Goal: Information Seeking & Learning: Learn about a topic

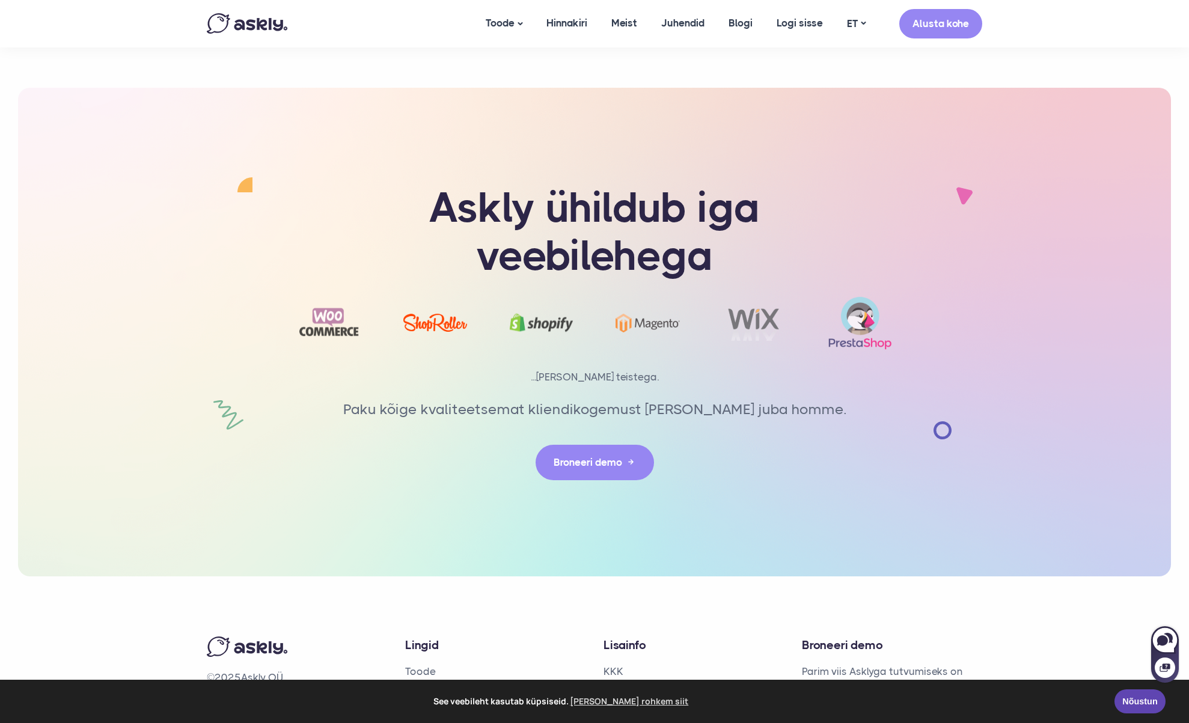
scroll to position [2533, 0]
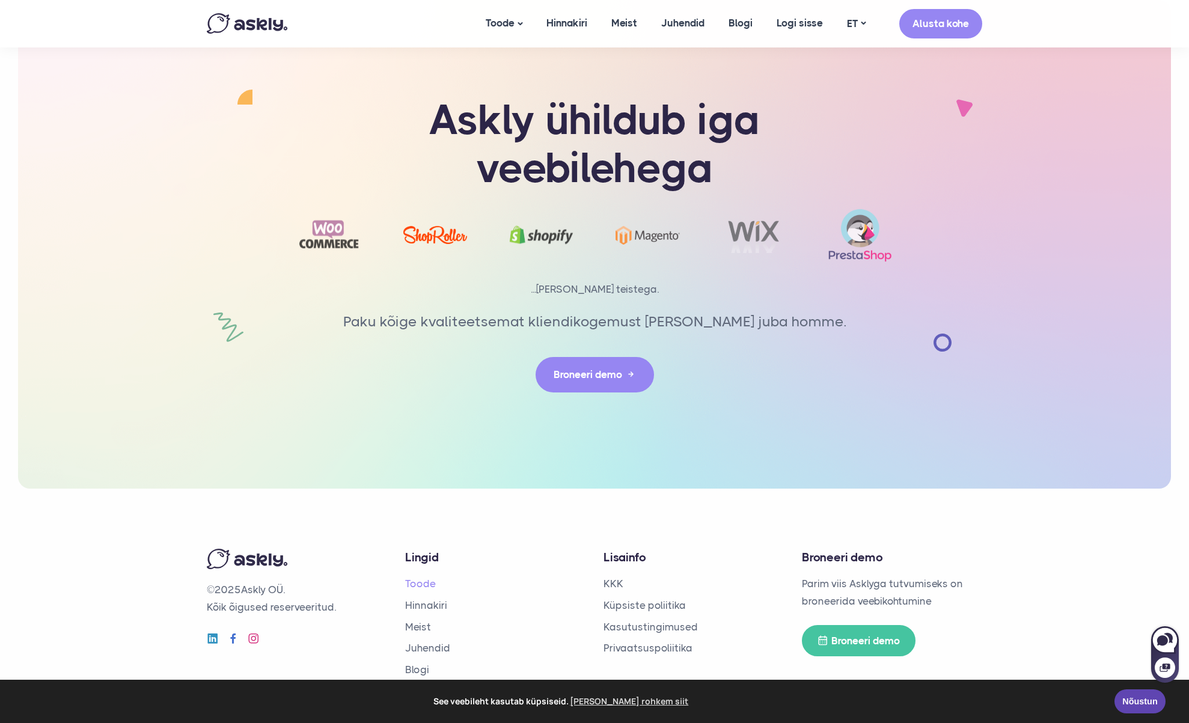
click at [416, 578] on link "Toode" at bounding box center [420, 584] width 31 height 12
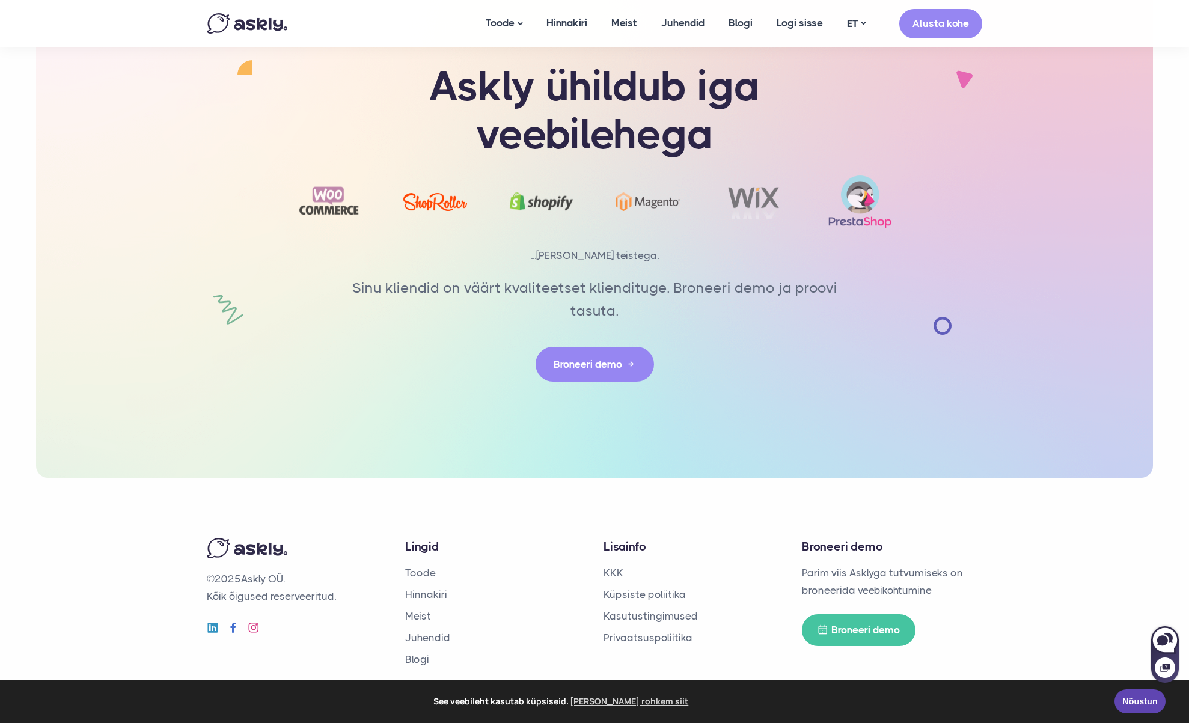
scroll to position [2890, 0]
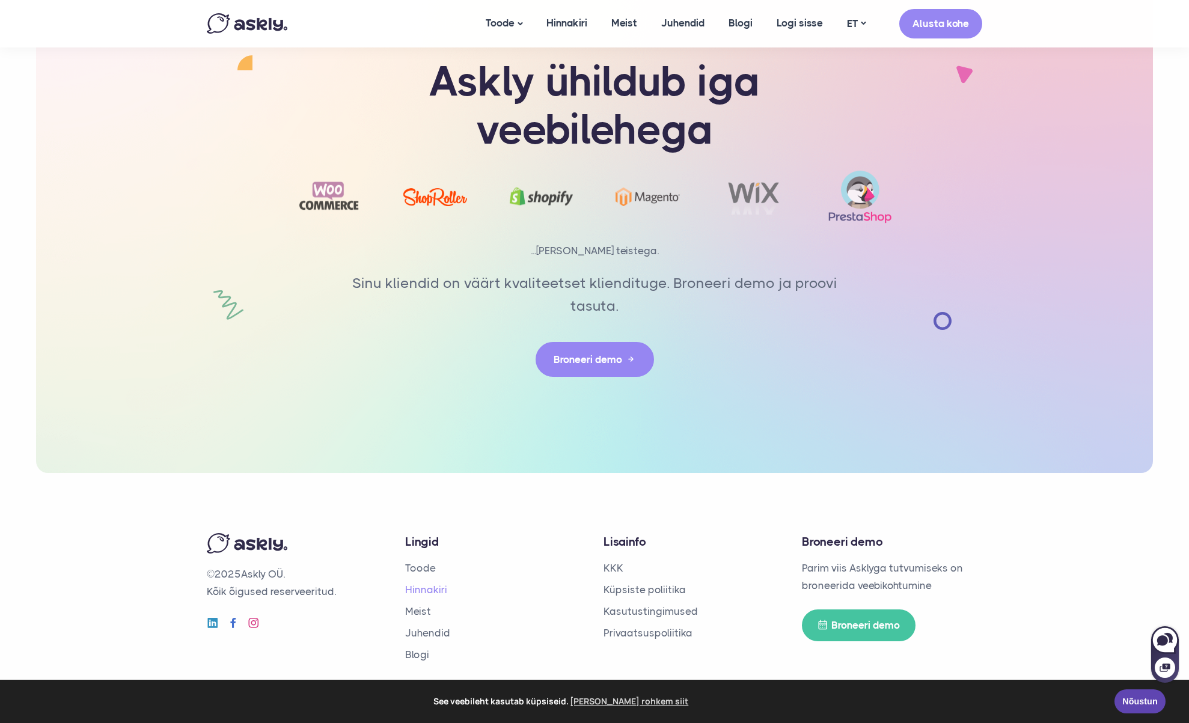
click at [439, 590] on link "Hinnakiri" at bounding box center [426, 590] width 42 height 12
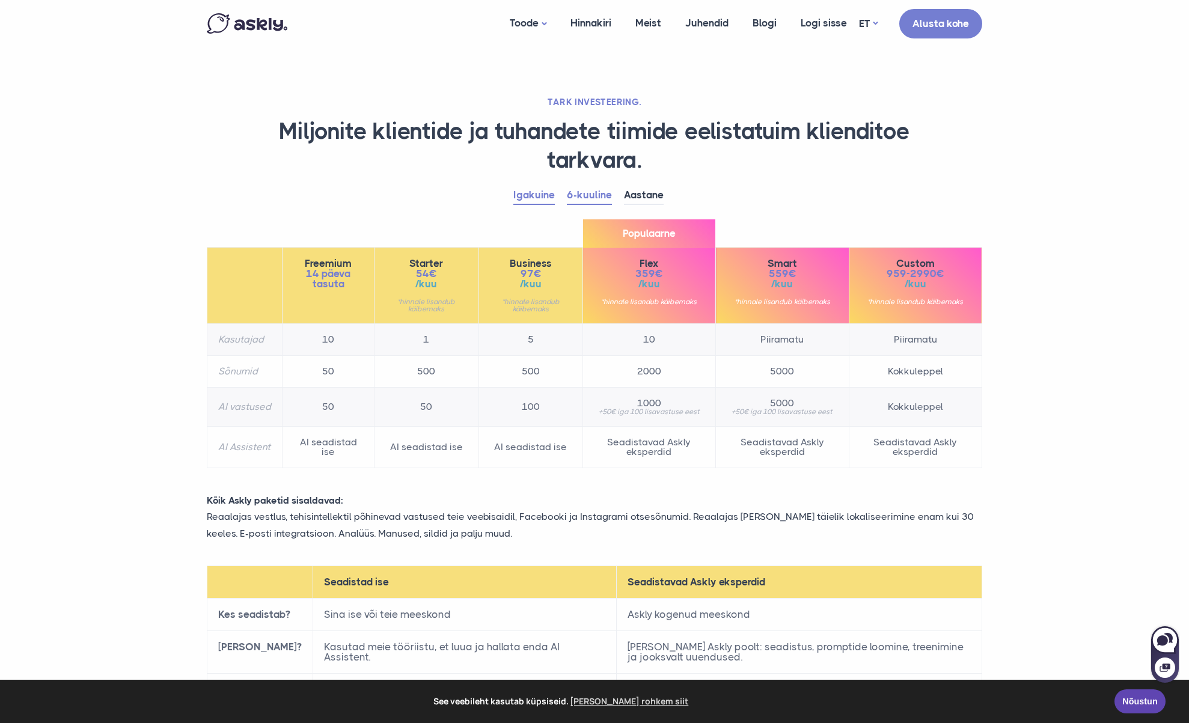
click at [537, 197] on link "Igakuine" at bounding box center [533, 195] width 41 height 19
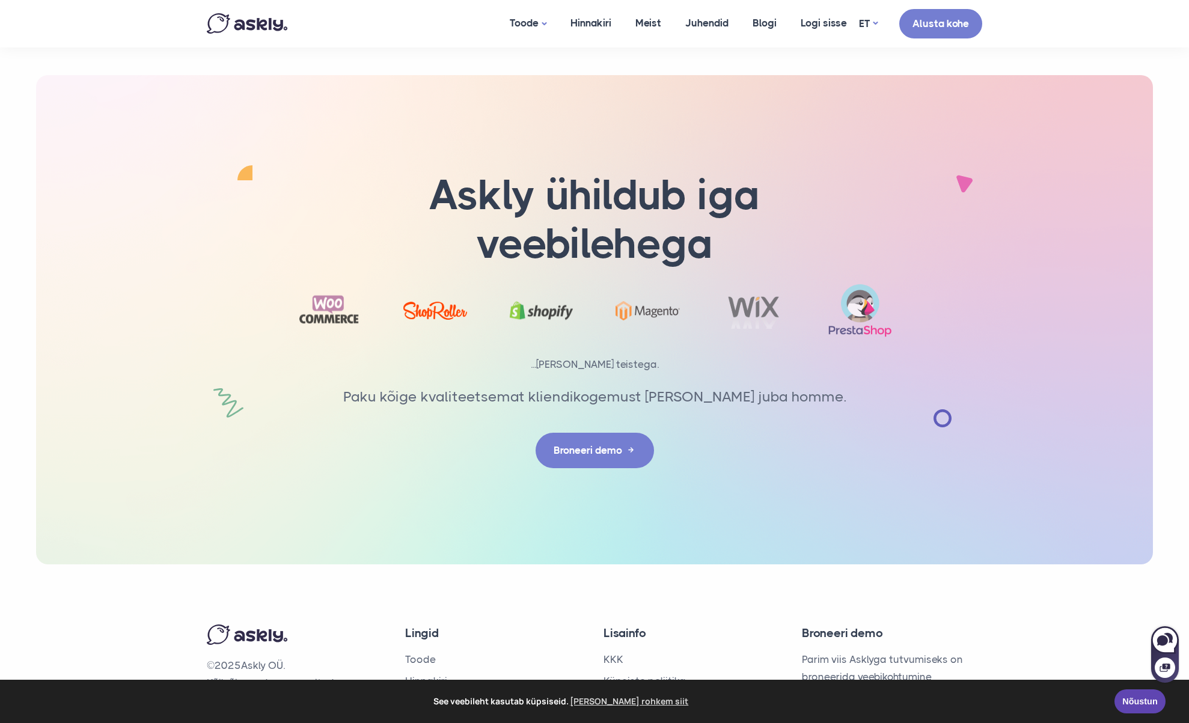
scroll to position [1815, 0]
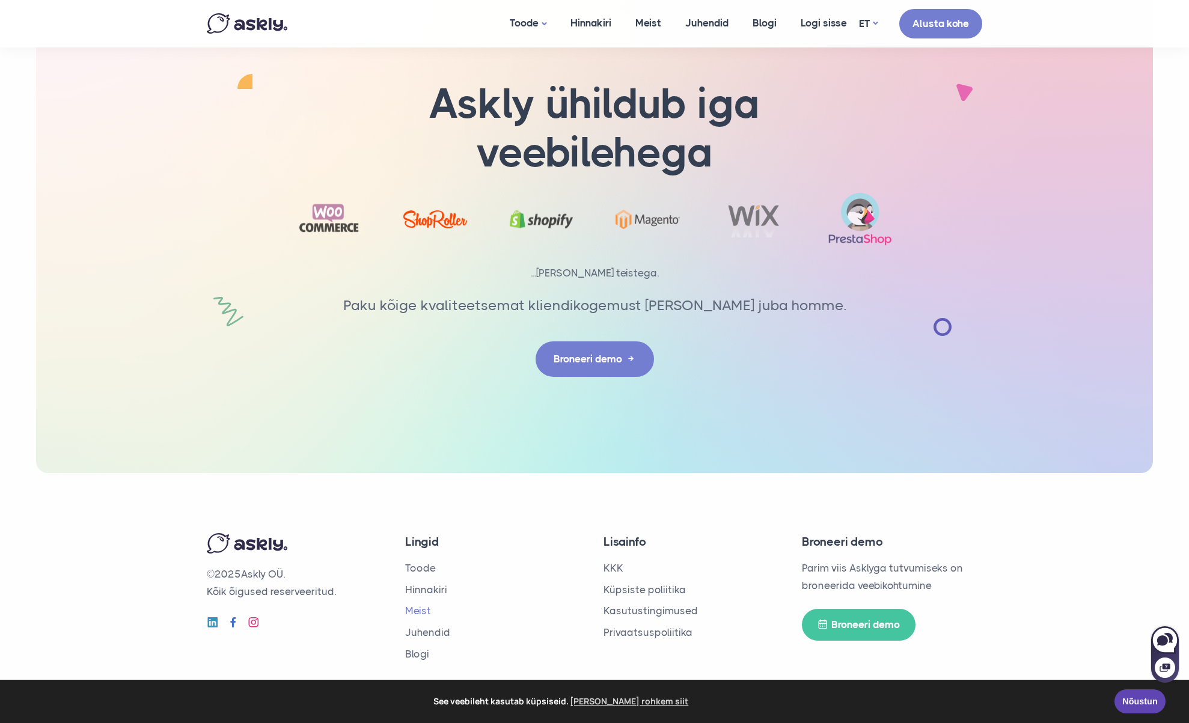
click at [418, 611] on link "Meist" at bounding box center [418, 611] width 26 height 12
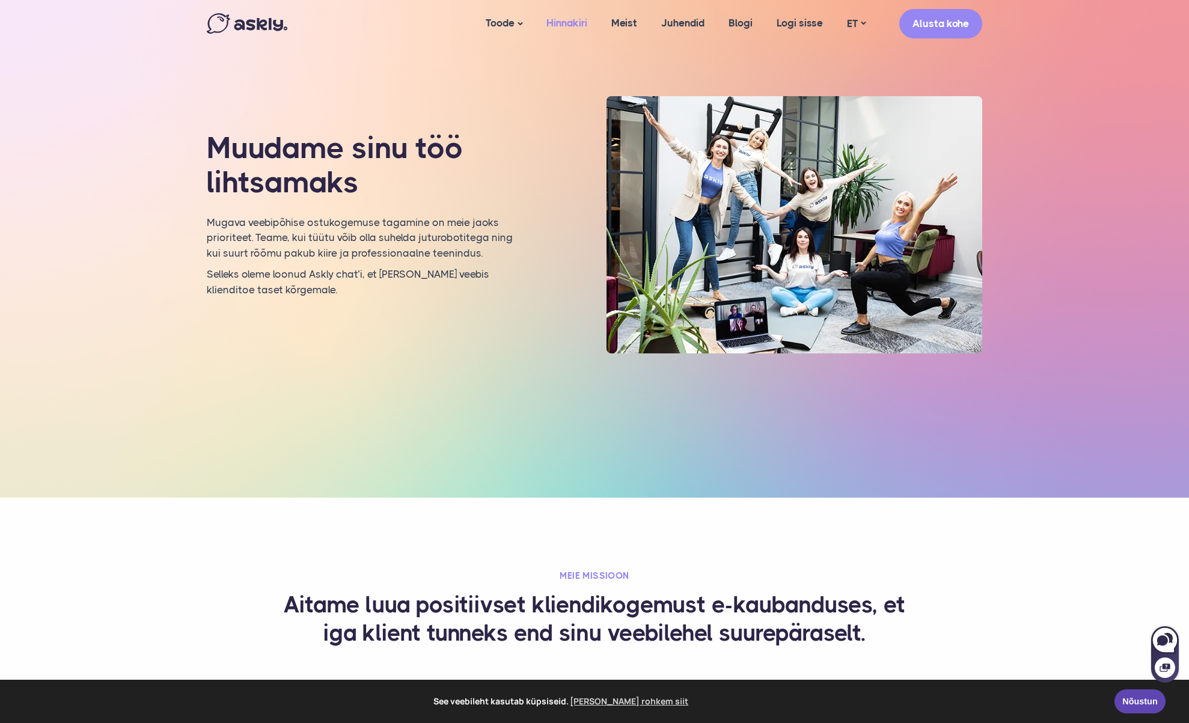
click at [563, 19] on link "Hinnakiri" at bounding box center [566, 23] width 65 height 46
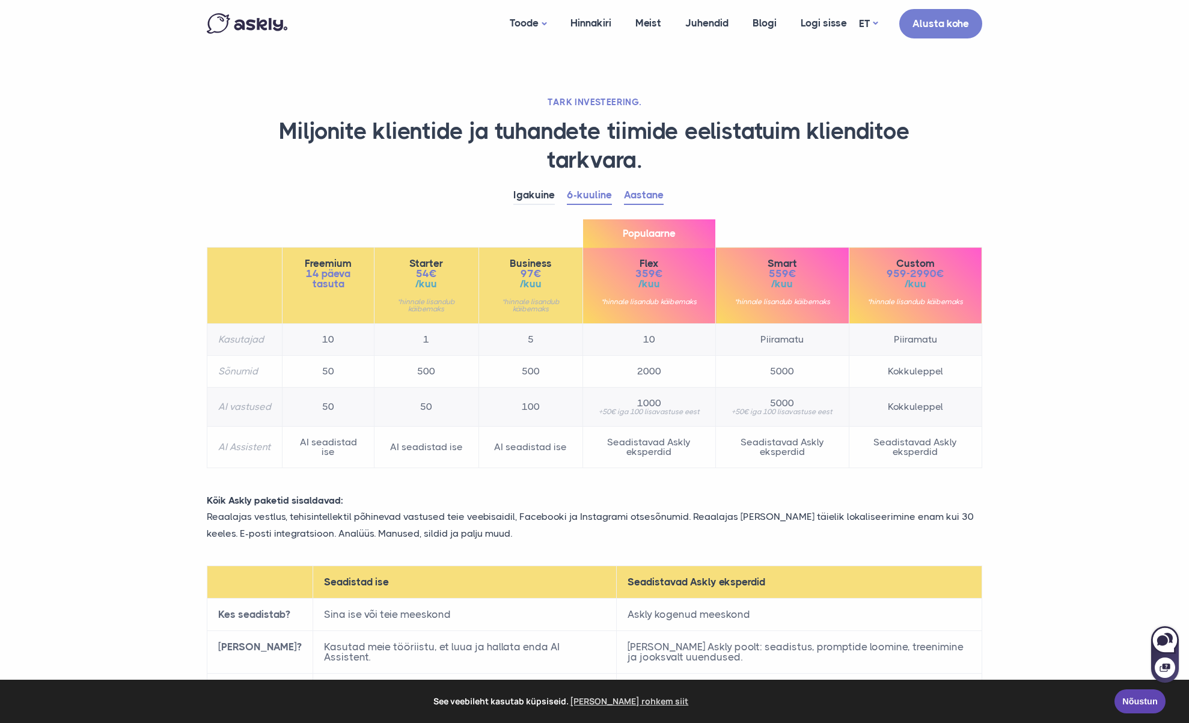
click at [634, 200] on link "Aastane" at bounding box center [644, 195] width 40 height 19
click at [261, 26] on img at bounding box center [247, 23] width 81 height 20
